Goal: Task Accomplishment & Management: Complete application form

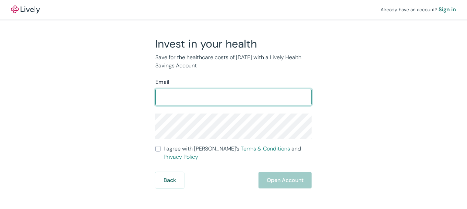
click at [234, 97] on input "Email" at bounding box center [233, 97] width 156 height 14
type input "[EMAIL_ADDRESS][DOMAIN_NAME]"
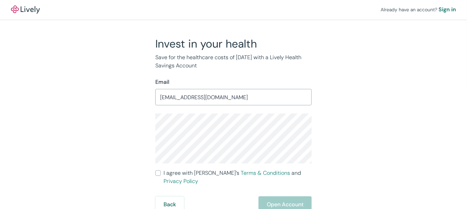
click at [157, 175] on input "I agree with Lively’s Terms & Conditions and Privacy Policy" at bounding box center [157, 173] width 5 height 5
checkbox input "true"
click at [273, 198] on button "Open Account" at bounding box center [284, 205] width 53 height 16
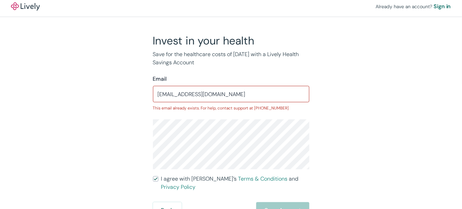
scroll to position [4, 0]
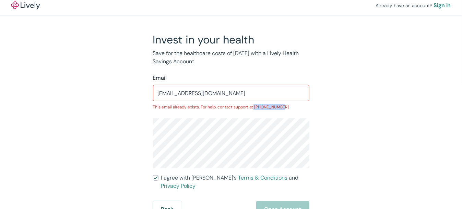
drag, startPoint x: 287, startPoint y: 106, endPoint x: 252, endPoint y: 109, distance: 35.4
click at [252, 109] on p "This email already exists. For help, contact support at [PHONE_NUMBER]" at bounding box center [231, 107] width 156 height 6
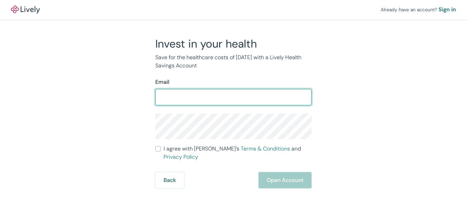
click at [214, 103] on input "Email" at bounding box center [233, 97] width 156 height 14
type input "[EMAIL_ADDRESS][DOMAIN_NAME]"
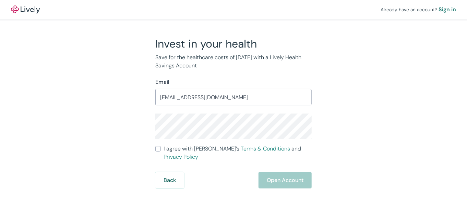
click at [161, 154] on label "I agree with Lively’s Terms & Conditions and Privacy Policy" at bounding box center [233, 153] width 156 height 16
click at [161, 152] on input "I agree with Lively’s Terms & Conditions and Privacy Policy" at bounding box center [157, 148] width 5 height 5
checkbox input "true"
click at [341, 153] on div "Invest in your health Save for the healthcare costs of [DATE] with a Lively Hea…" at bounding box center [229, 113] width 329 height 152
click at [343, 105] on div "Invest in your health Save for the healthcare costs of tomorrow with a Lively H…" at bounding box center [229, 113] width 329 height 152
